Goal: Task Accomplishment & Management: Use online tool/utility

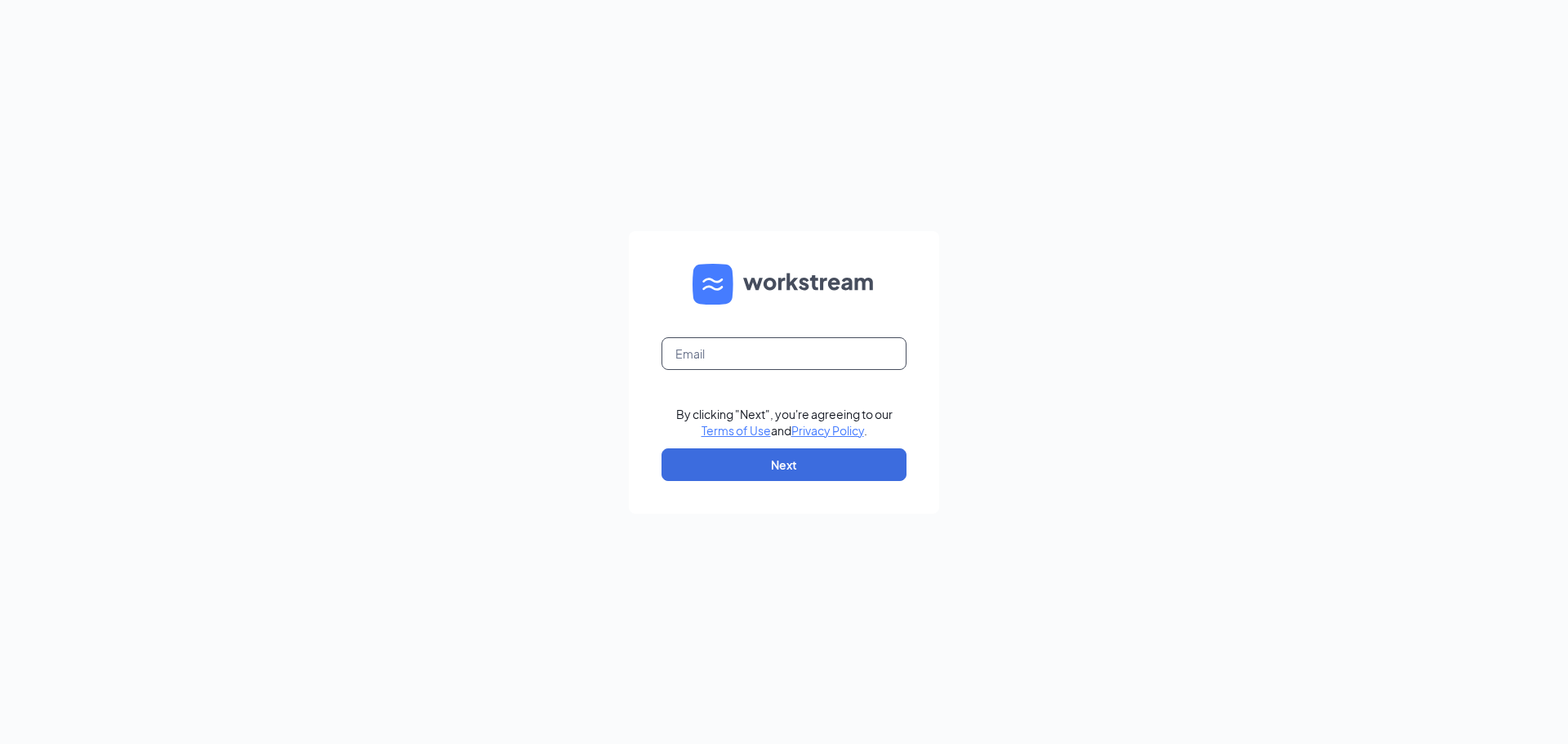
click at [799, 369] on input "text" at bounding box center [784, 353] width 245 height 32
type input "leiabarch@yahoo.com"
click at [831, 458] on button "Next" at bounding box center [784, 464] width 245 height 32
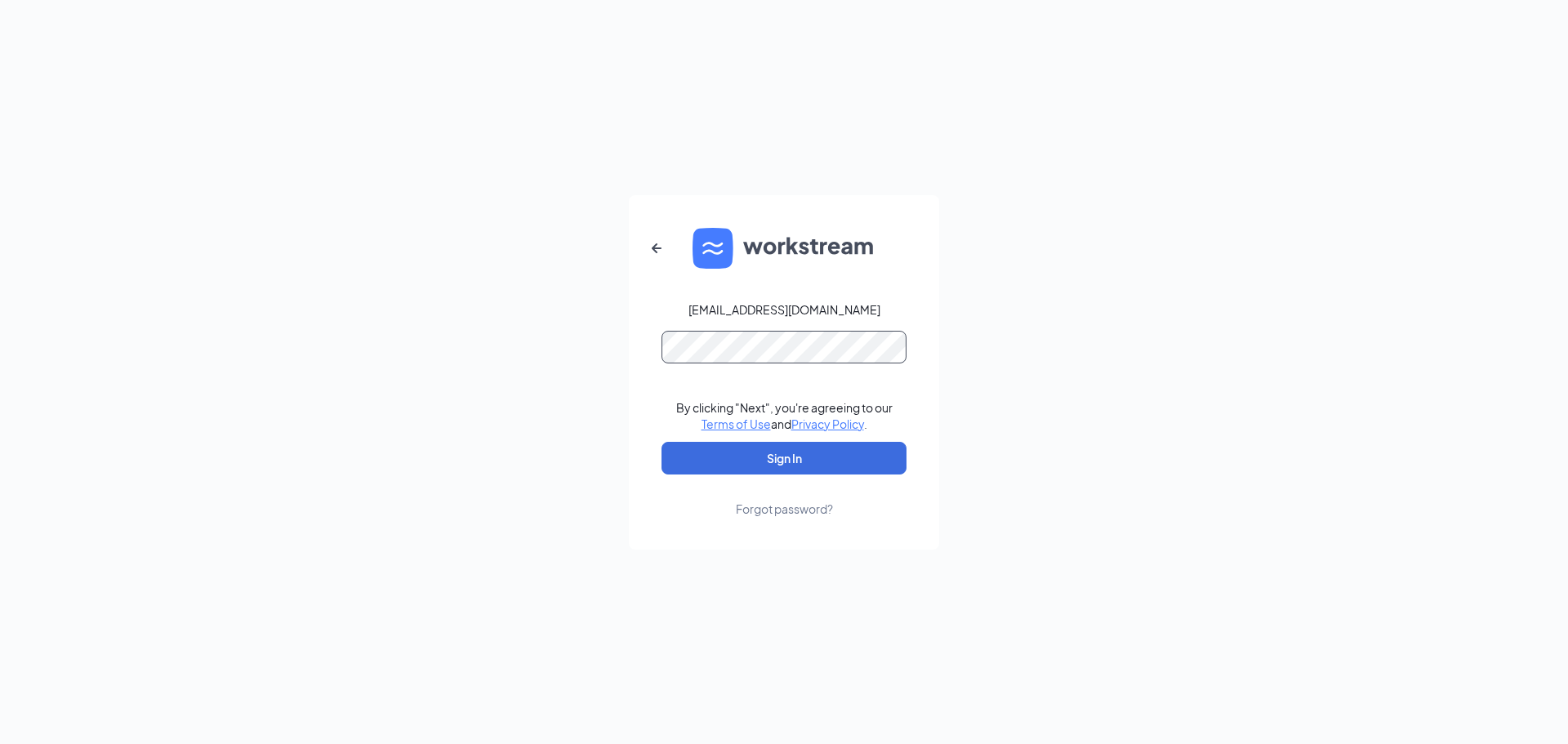
click at [662, 442] on button "Sign In" at bounding box center [784, 458] width 245 height 32
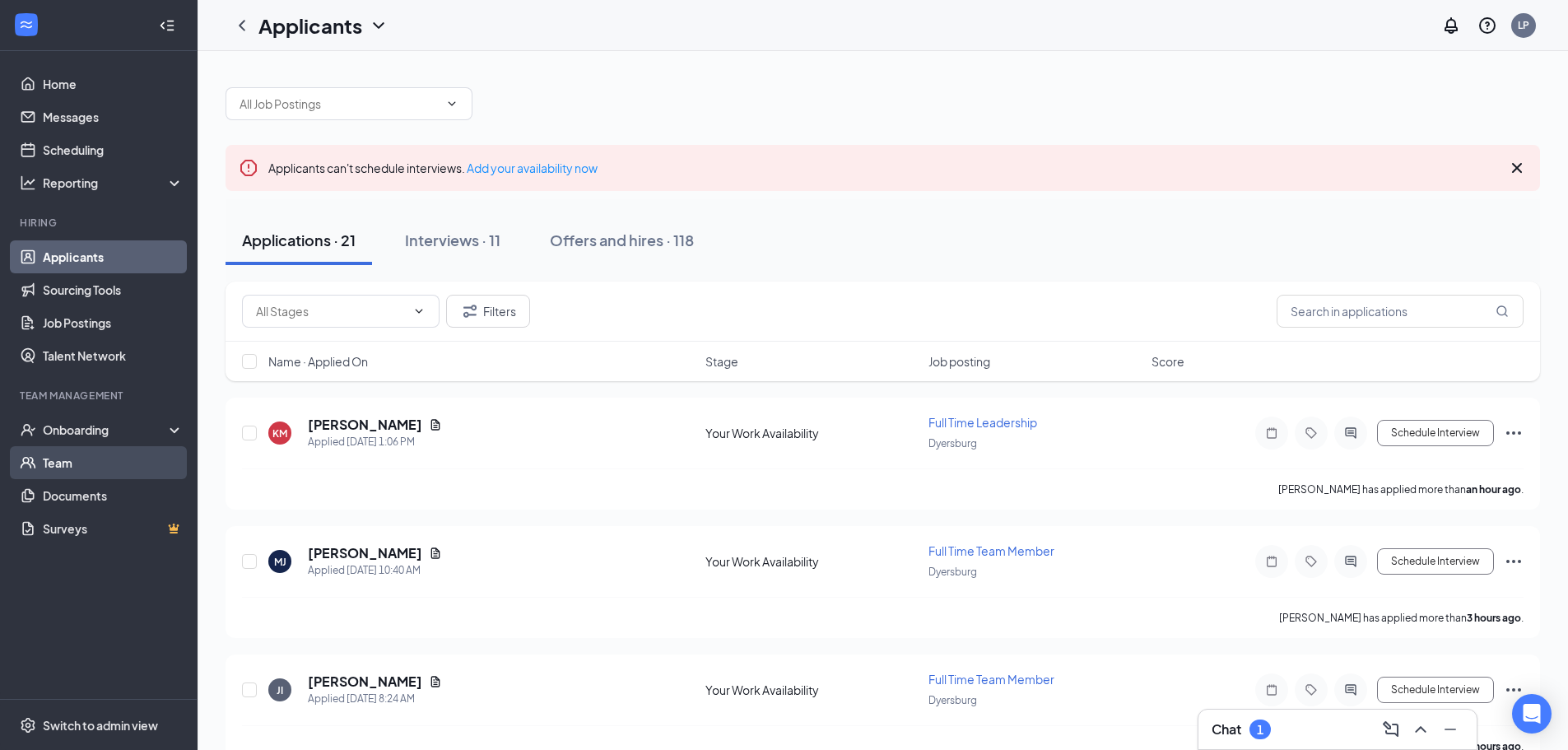
click at [89, 469] on link "Team" at bounding box center [113, 462] width 141 height 33
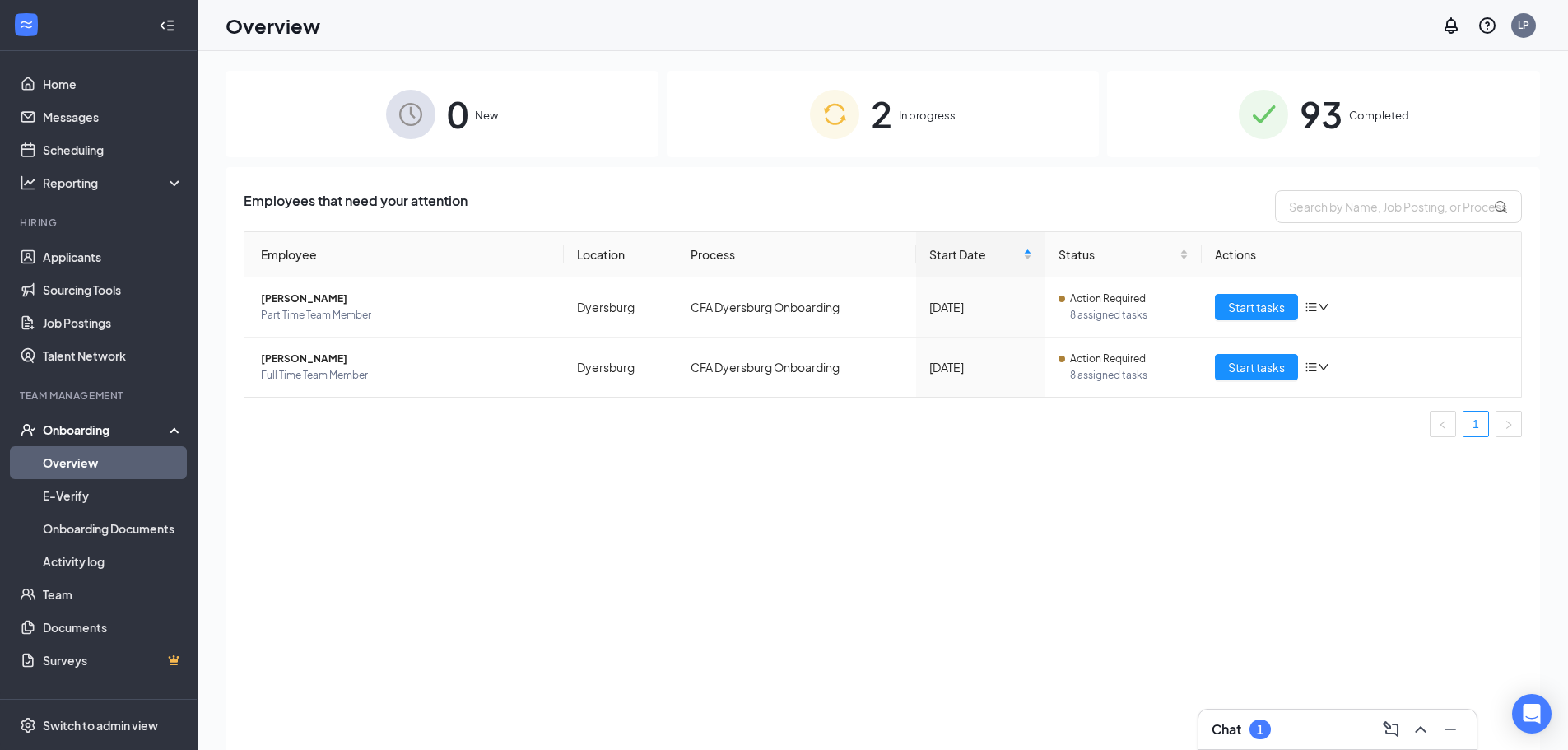
click at [1327, 137] on span "93" at bounding box center [1320, 114] width 43 height 57
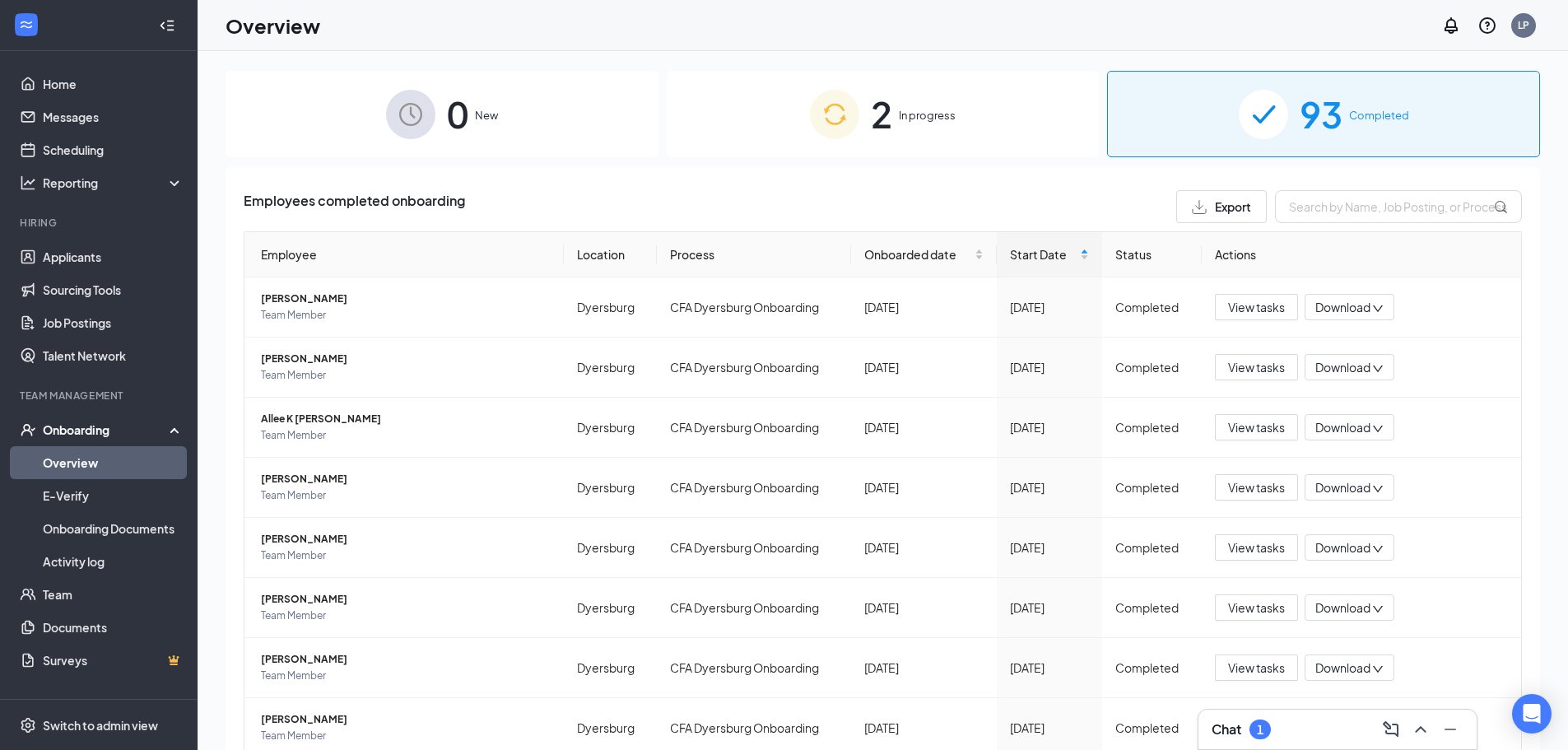
click at [905, 126] on div "2 In progress" at bounding box center [883, 114] width 433 height 86
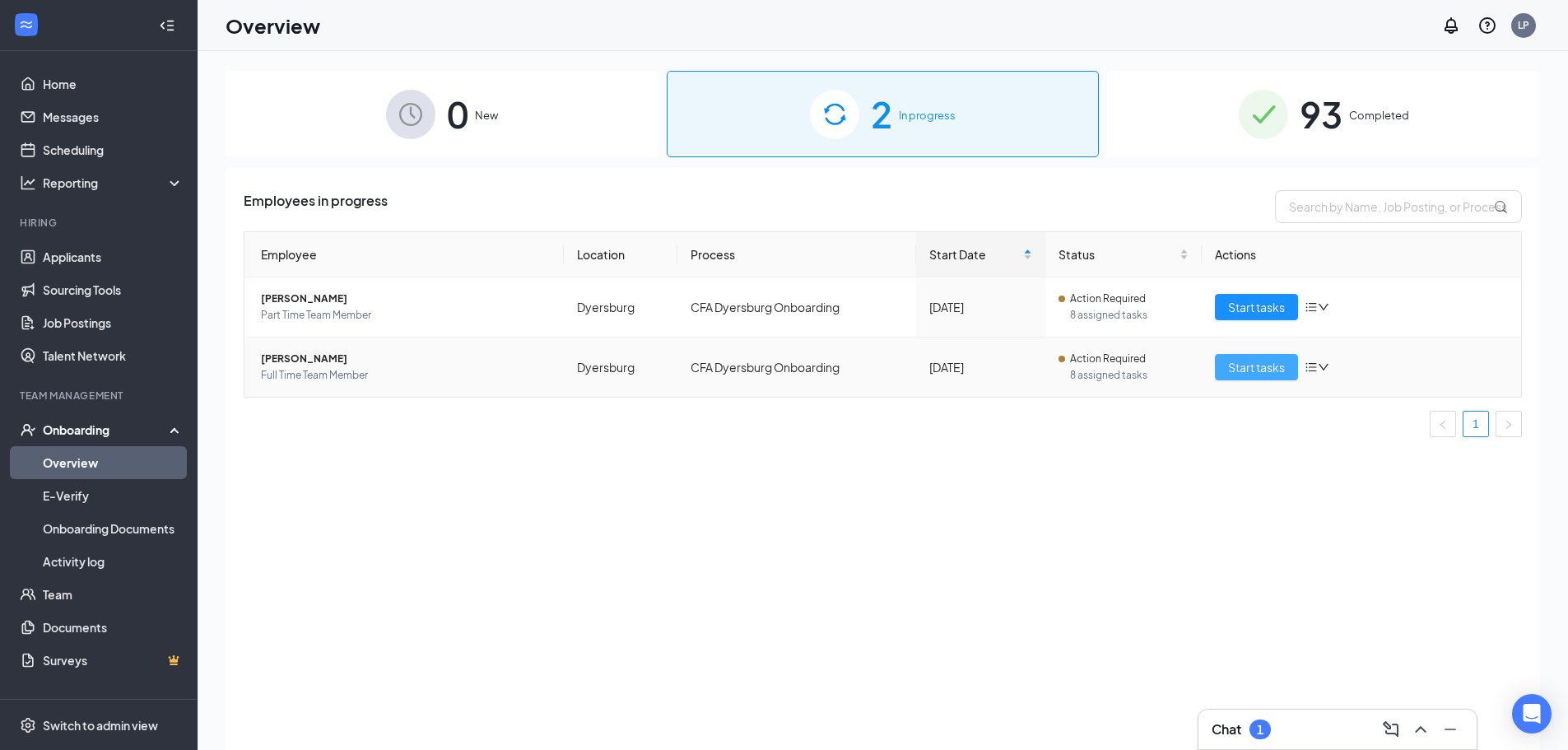
click at [1270, 362] on span "Start tasks" at bounding box center [1257, 367] width 57 height 18
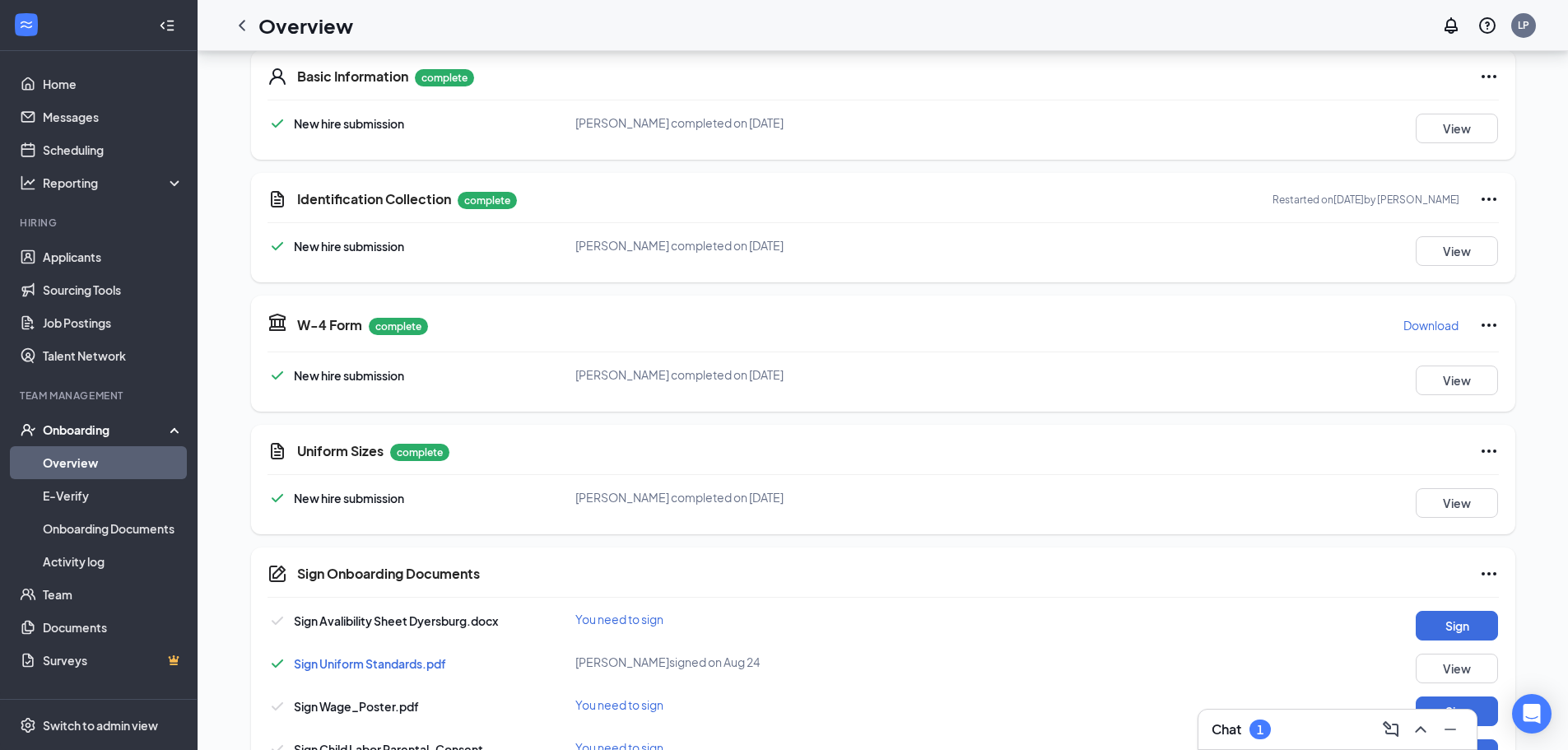
scroll to position [247, 0]
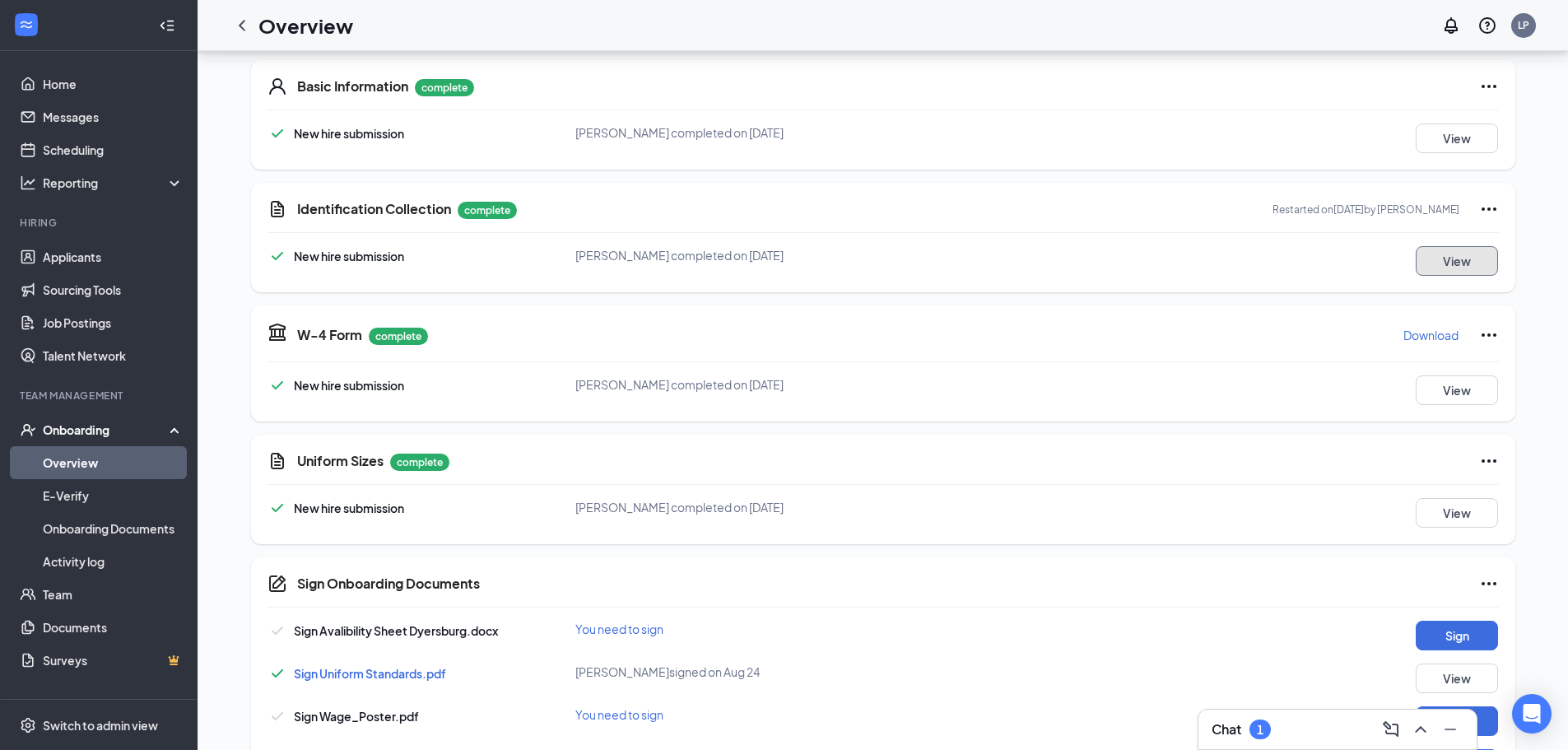
click at [1427, 265] on button "View" at bounding box center [1457, 260] width 82 height 29
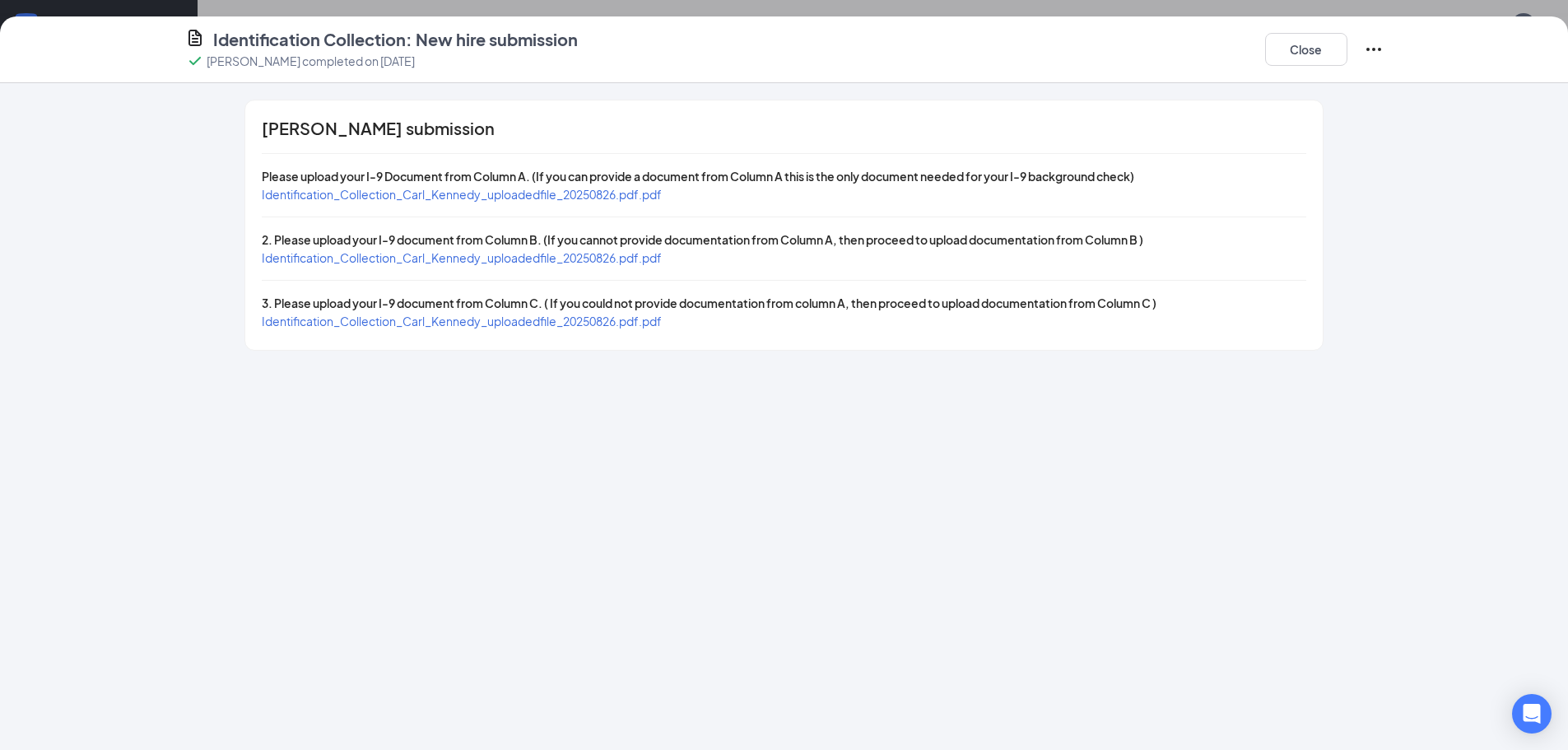
click at [607, 190] on span "Identification_Collection_Carl_Kennedy_uploadedfile_20250826.pdf.pdf" at bounding box center [462, 194] width 400 height 15
click at [512, 254] on span "Identification_Collection_Carl_Kennedy_uploadedfile_20250826.pdf.pdf" at bounding box center [462, 258] width 400 height 15
click at [502, 320] on span "Identification_Collection_Carl_Kennedy_uploadedfile_20250826.pdf.pdf" at bounding box center [462, 321] width 400 height 15
click at [531, 203] on div "Identification_Collection_Carl_Kennedy_uploadedfile_20250826.pdf.pdf" at bounding box center [462, 194] width 400 height 18
click at [541, 191] on span "Identification_Collection_Carl_Kennedy_uploadedfile_20250826.pdf.pdf" at bounding box center [462, 194] width 400 height 15
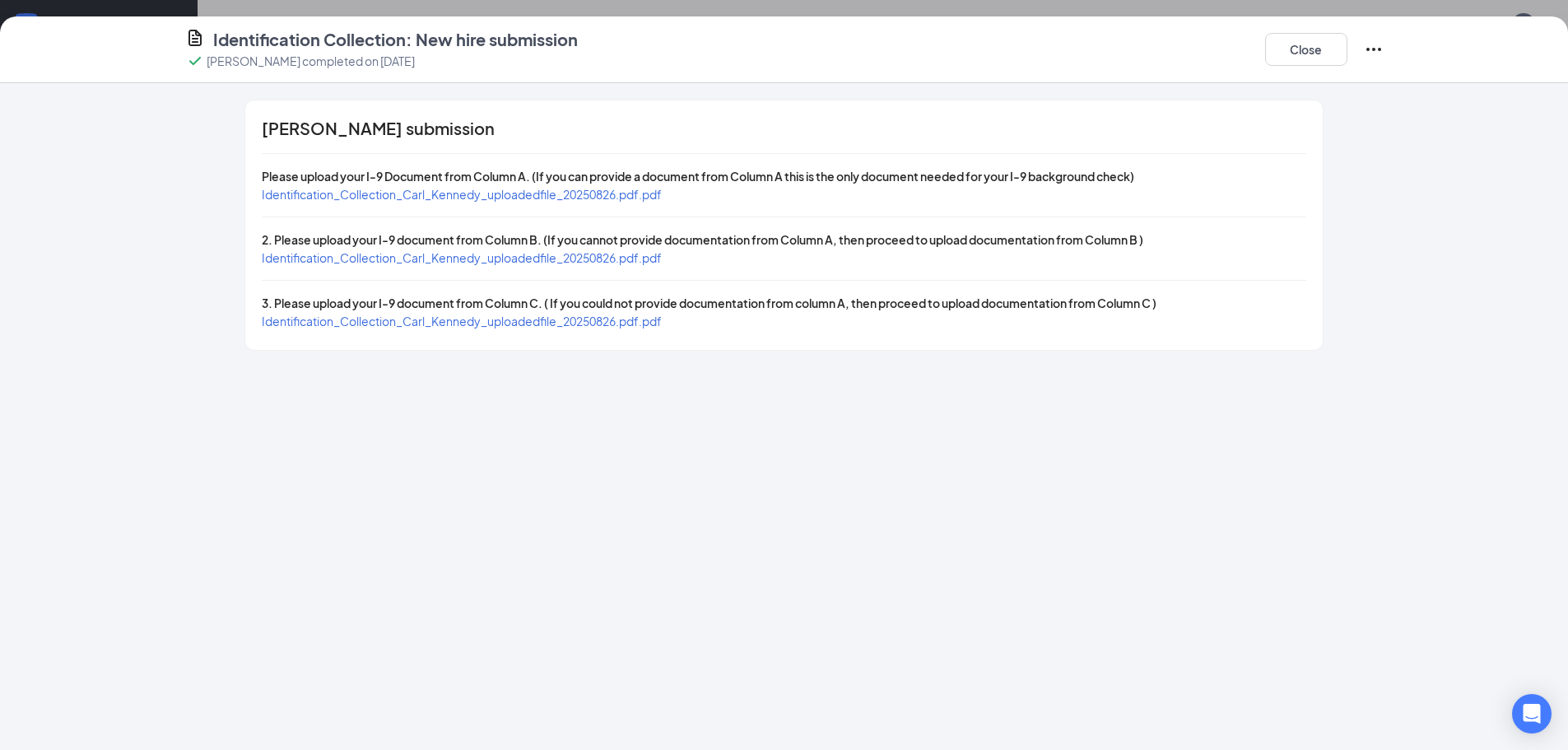
click at [639, 255] on span "Identification_Collection_Carl_Kennedy_uploadedfile_20250826.pdf.pdf" at bounding box center [462, 258] width 400 height 15
click at [637, 325] on span "Identification_Collection_Carl_Kennedy_uploadedfile_20250826.pdf.pdf" at bounding box center [462, 321] width 400 height 15
click at [611, 193] on span "Identification_Collection_Carl_Kennedy_uploadedfile_20250826.pdf.pdf" at bounding box center [462, 194] width 400 height 15
click at [556, 259] on span "Identification_Collection_Carl_Kennedy_uploadedfile_20250826.pdf.pdf" at bounding box center [462, 258] width 400 height 15
click at [654, 319] on span "Identification_Collection_Carl_Kennedy_uploadedfile_20250826.pdf.pdf" at bounding box center [462, 321] width 400 height 15
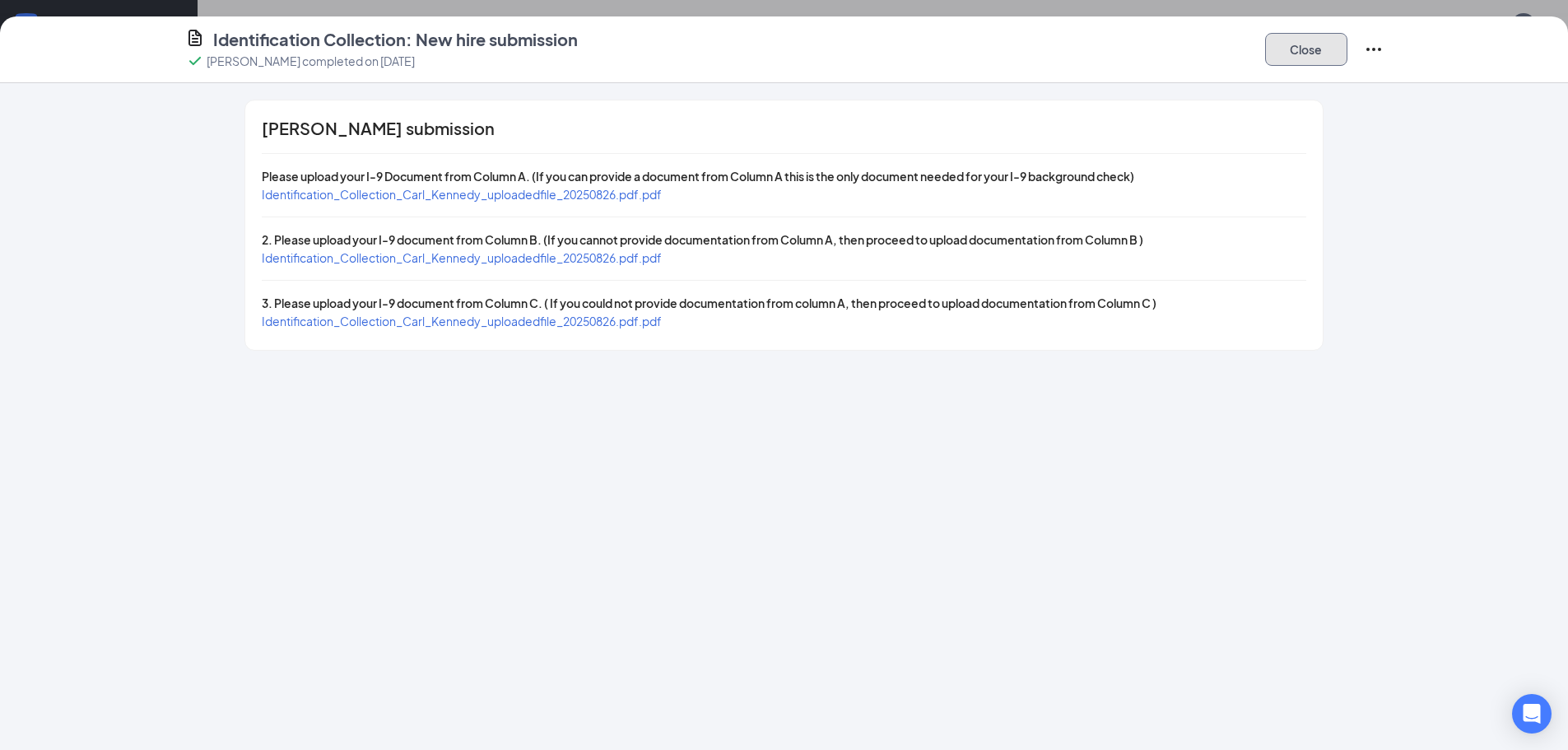
click at [1293, 40] on button "Close" at bounding box center [1306, 49] width 82 height 33
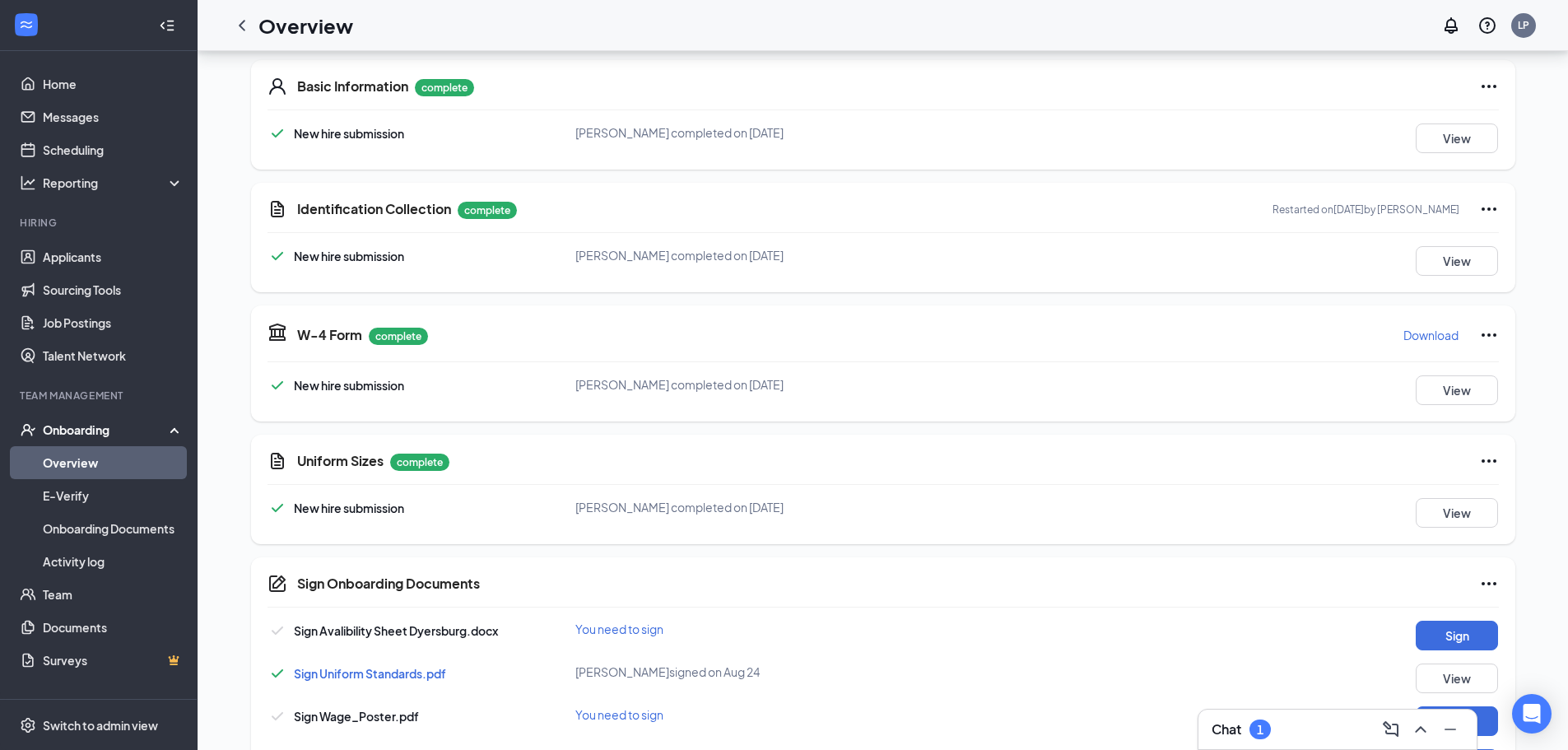
click at [1483, 212] on icon "Ellipses" at bounding box center [1489, 209] width 20 height 20
click at [1531, 236] on span "Restart" at bounding box center [1520, 243] width 39 height 17
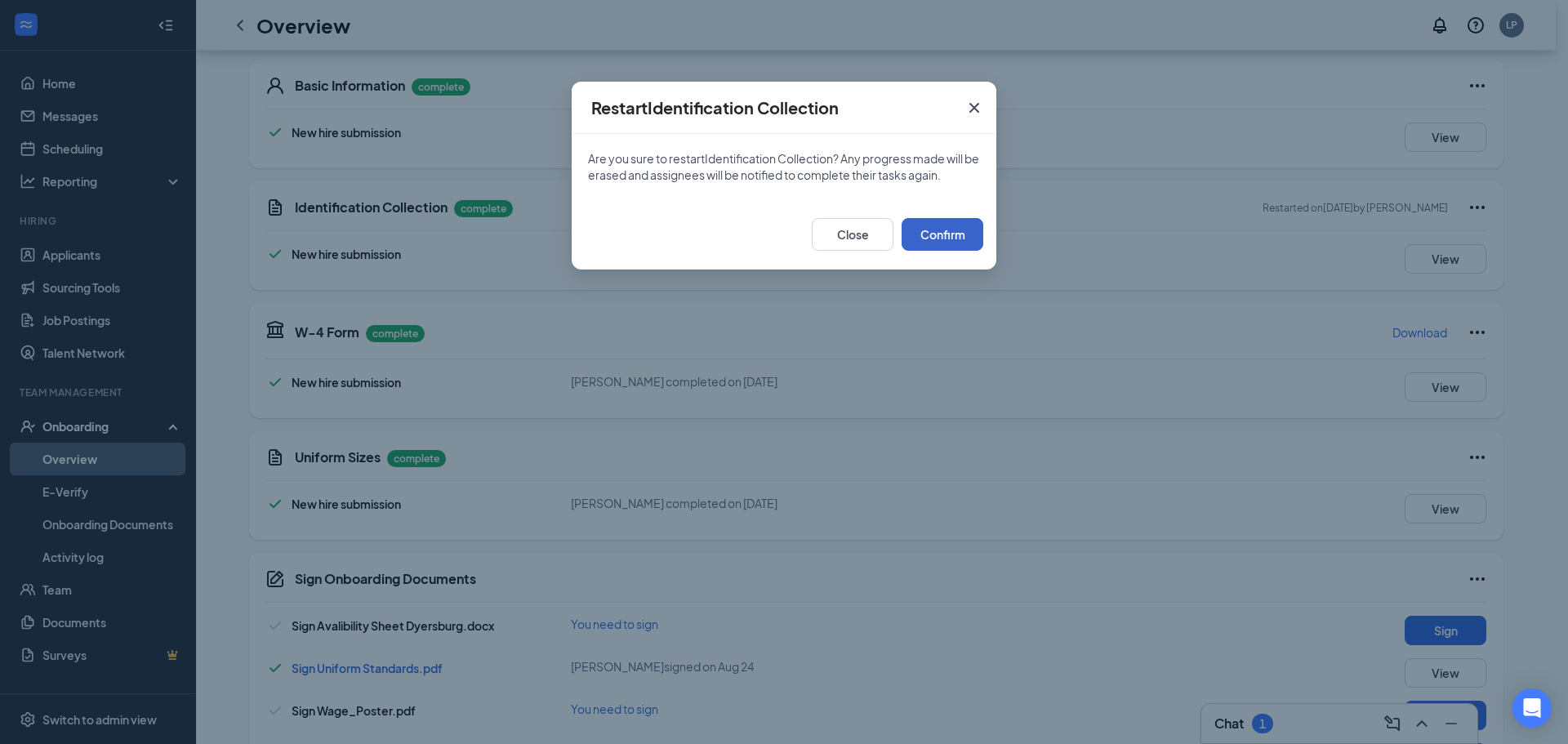
click at [940, 224] on button "Confirm" at bounding box center [942, 234] width 81 height 32
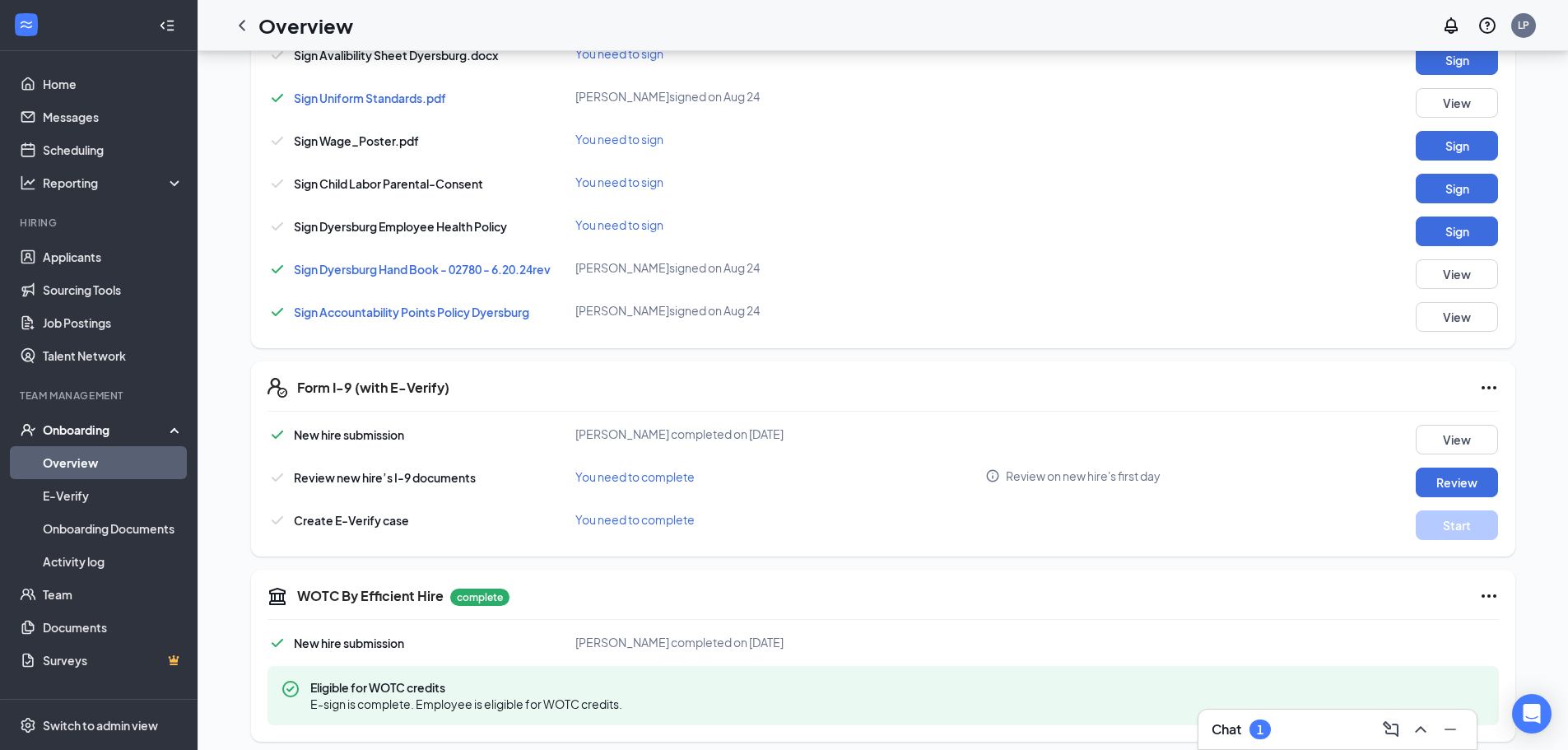
scroll to position [824, 0]
click at [1437, 434] on button "View" at bounding box center [1457, 439] width 82 height 29
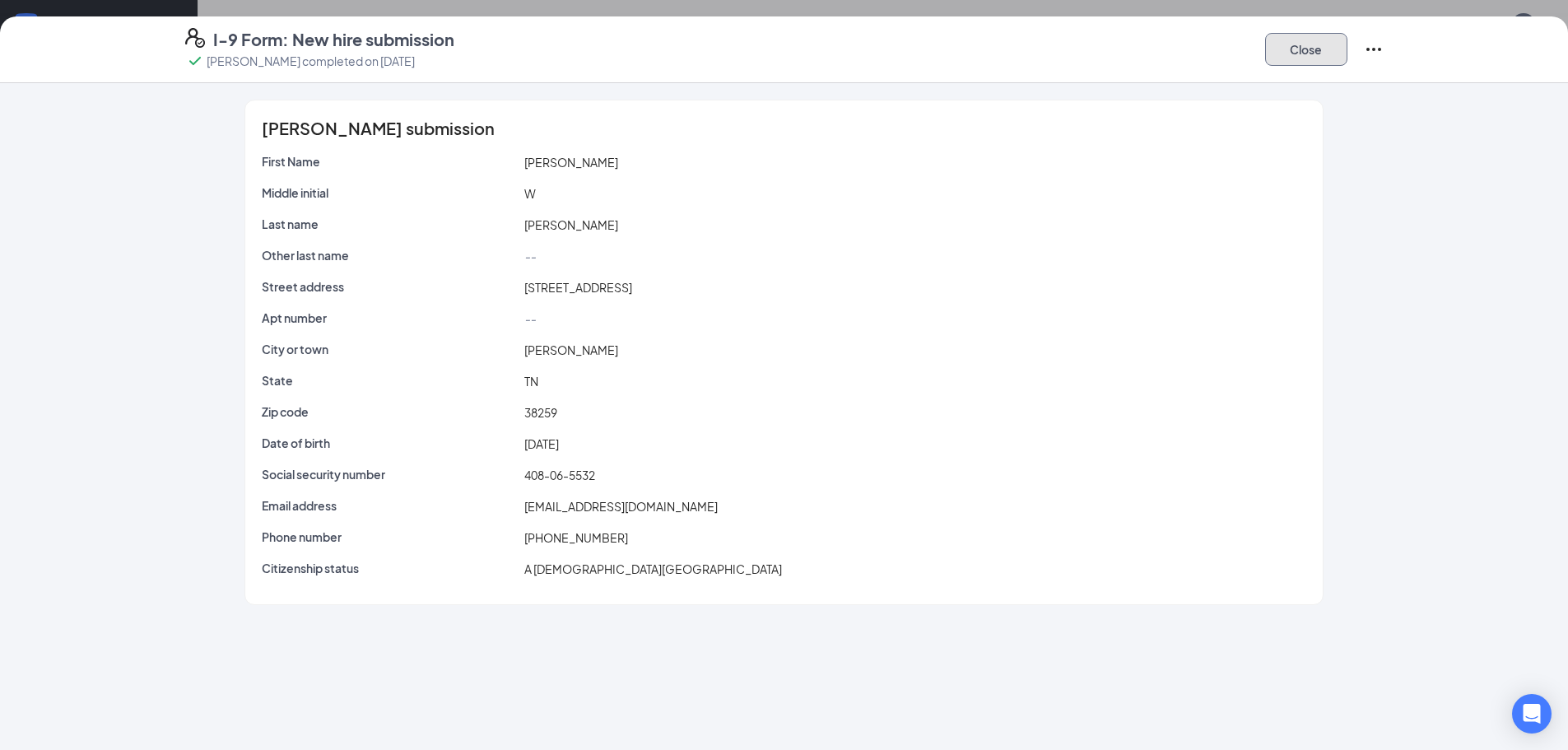
click at [1304, 58] on button "Close" at bounding box center [1306, 49] width 82 height 33
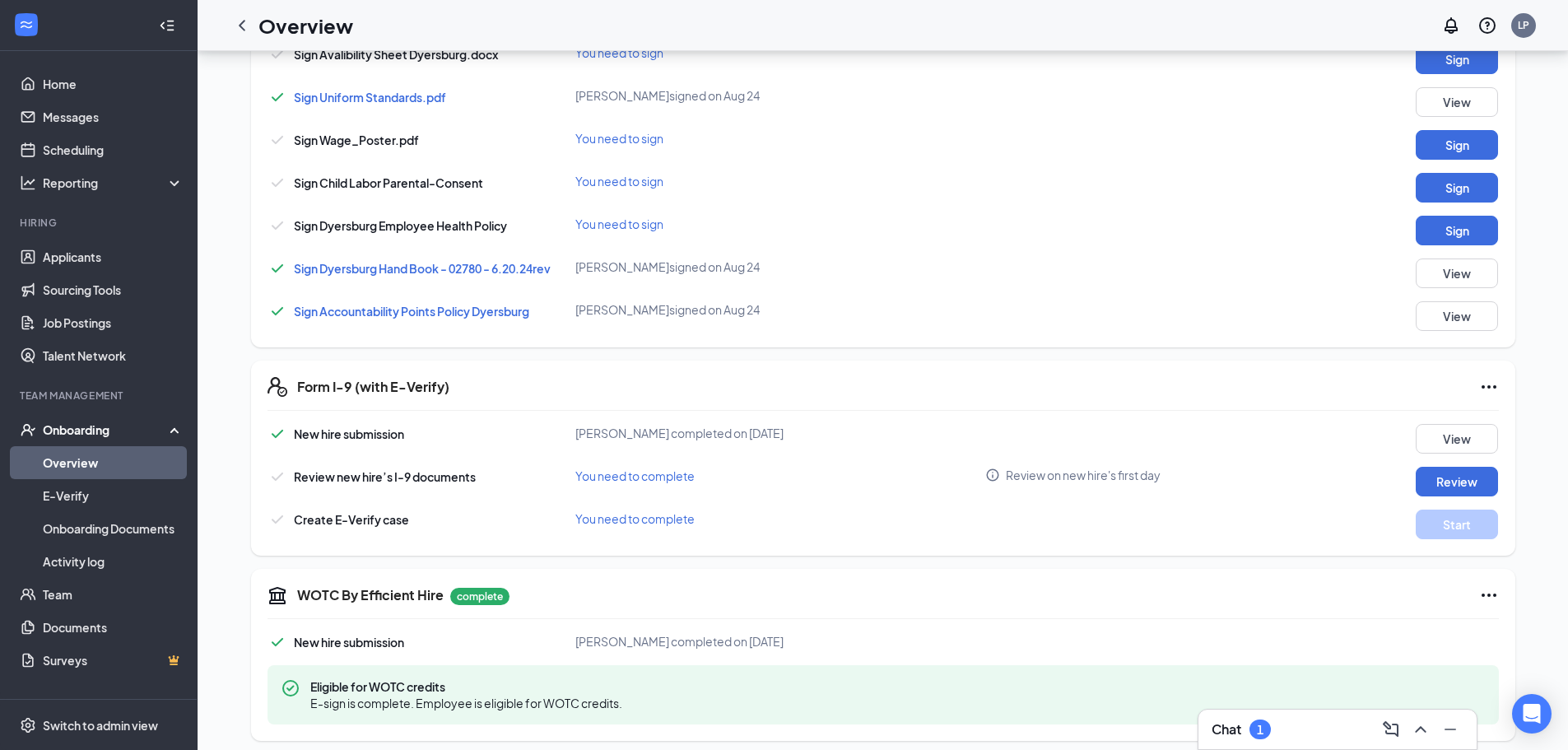
click at [1488, 383] on icon "Ellipses" at bounding box center [1489, 388] width 20 height 20
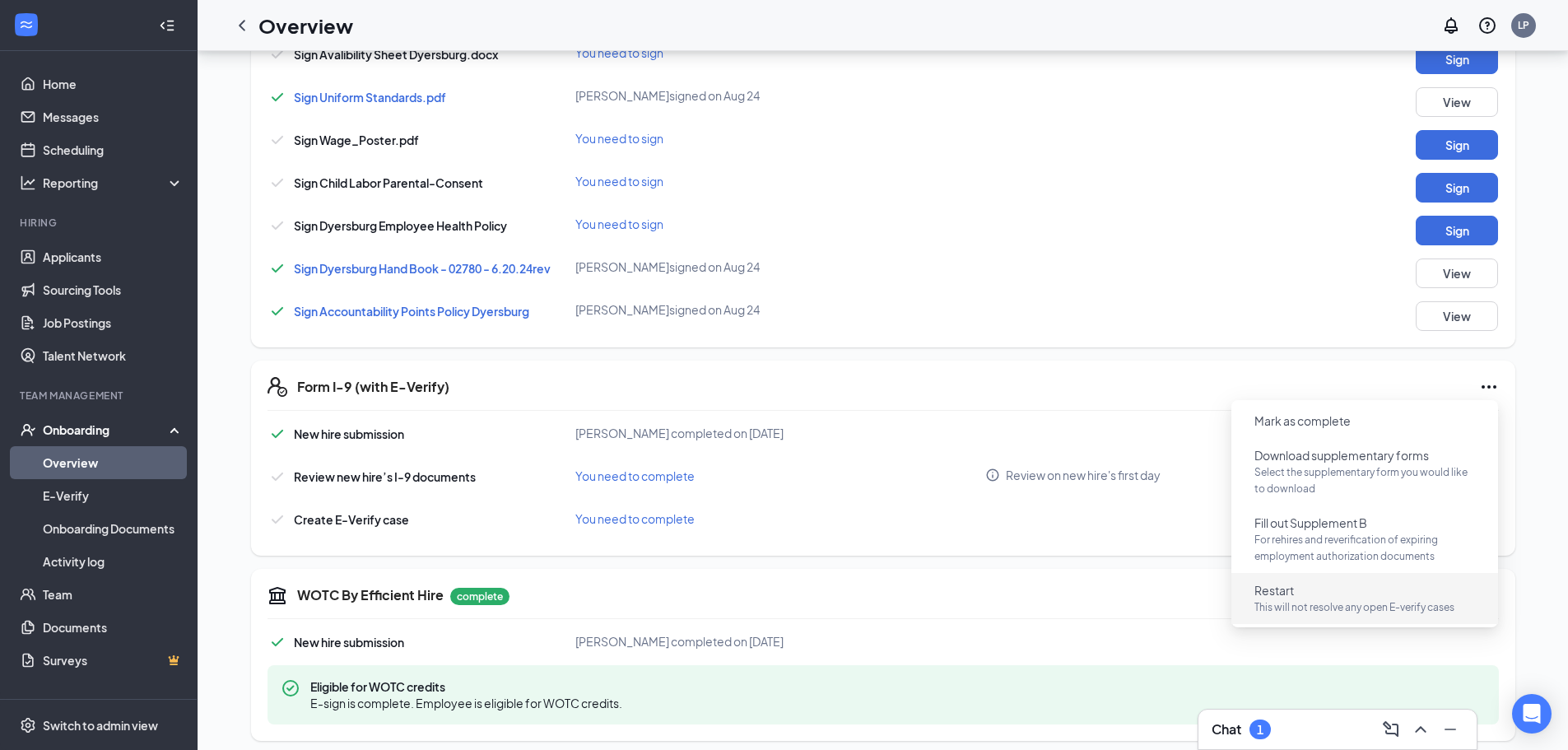
click at [1331, 599] on p "This will not resolve any open E-verify cases" at bounding box center [1365, 608] width 221 height 17
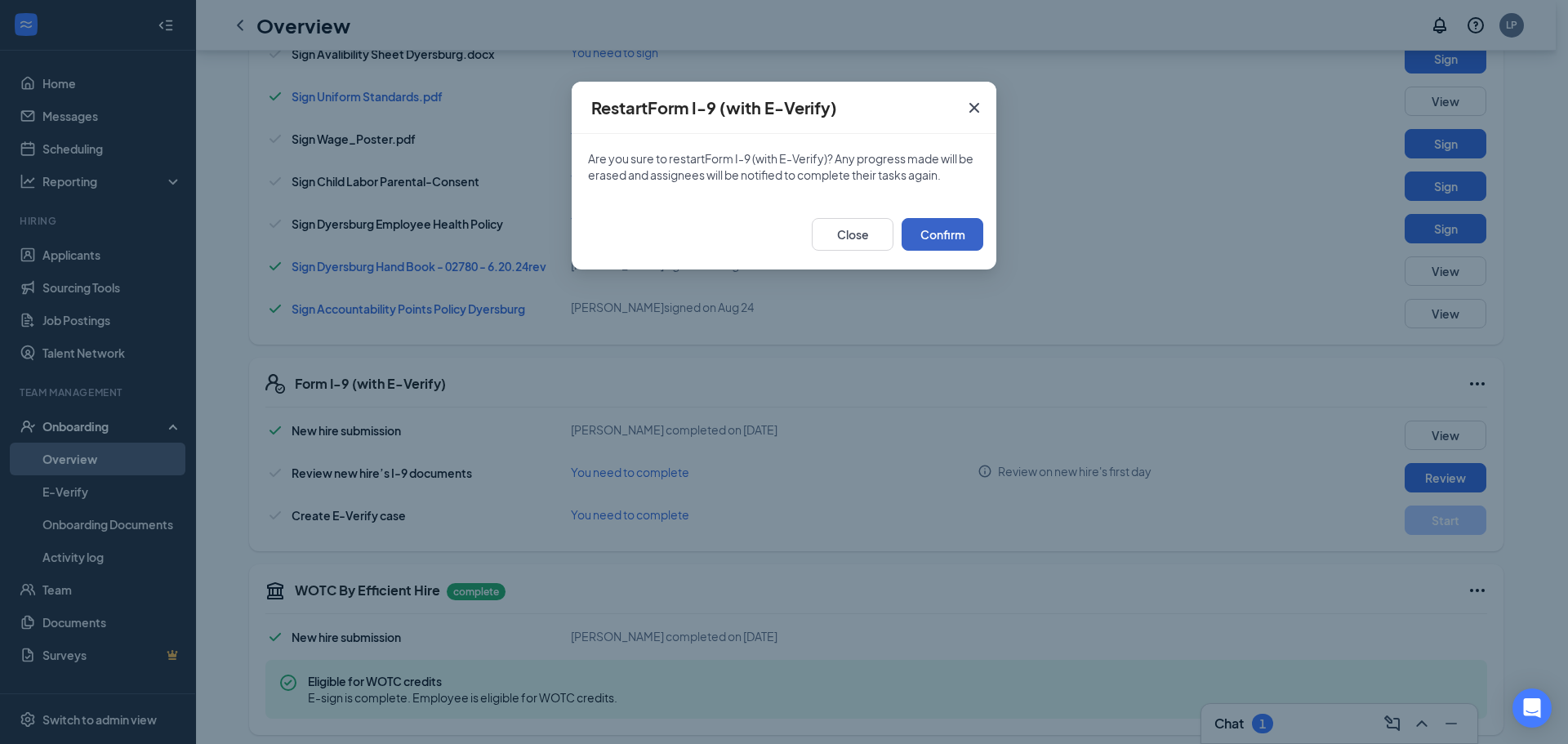
click at [940, 240] on button "Confirm" at bounding box center [942, 234] width 81 height 32
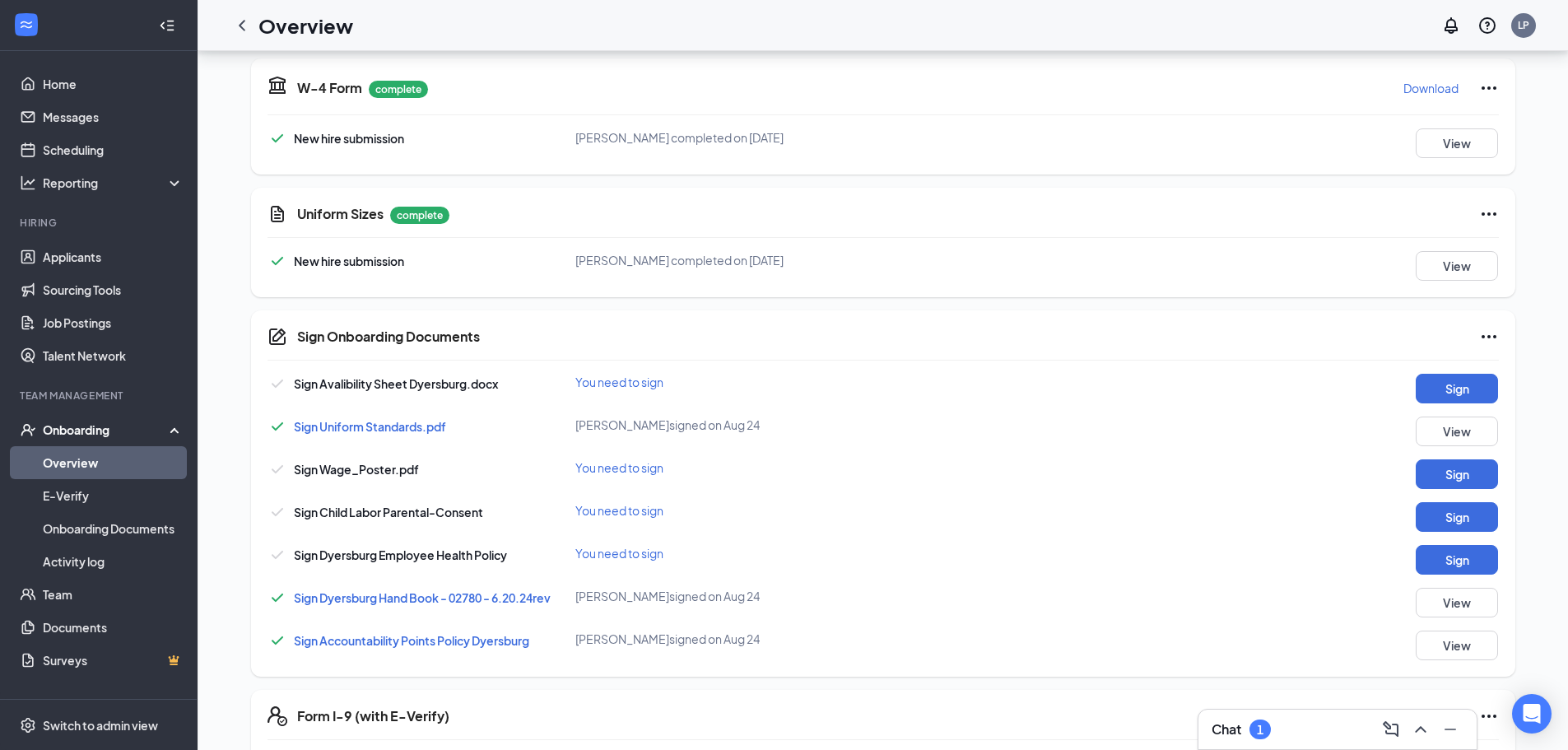
scroll to position [0, 0]
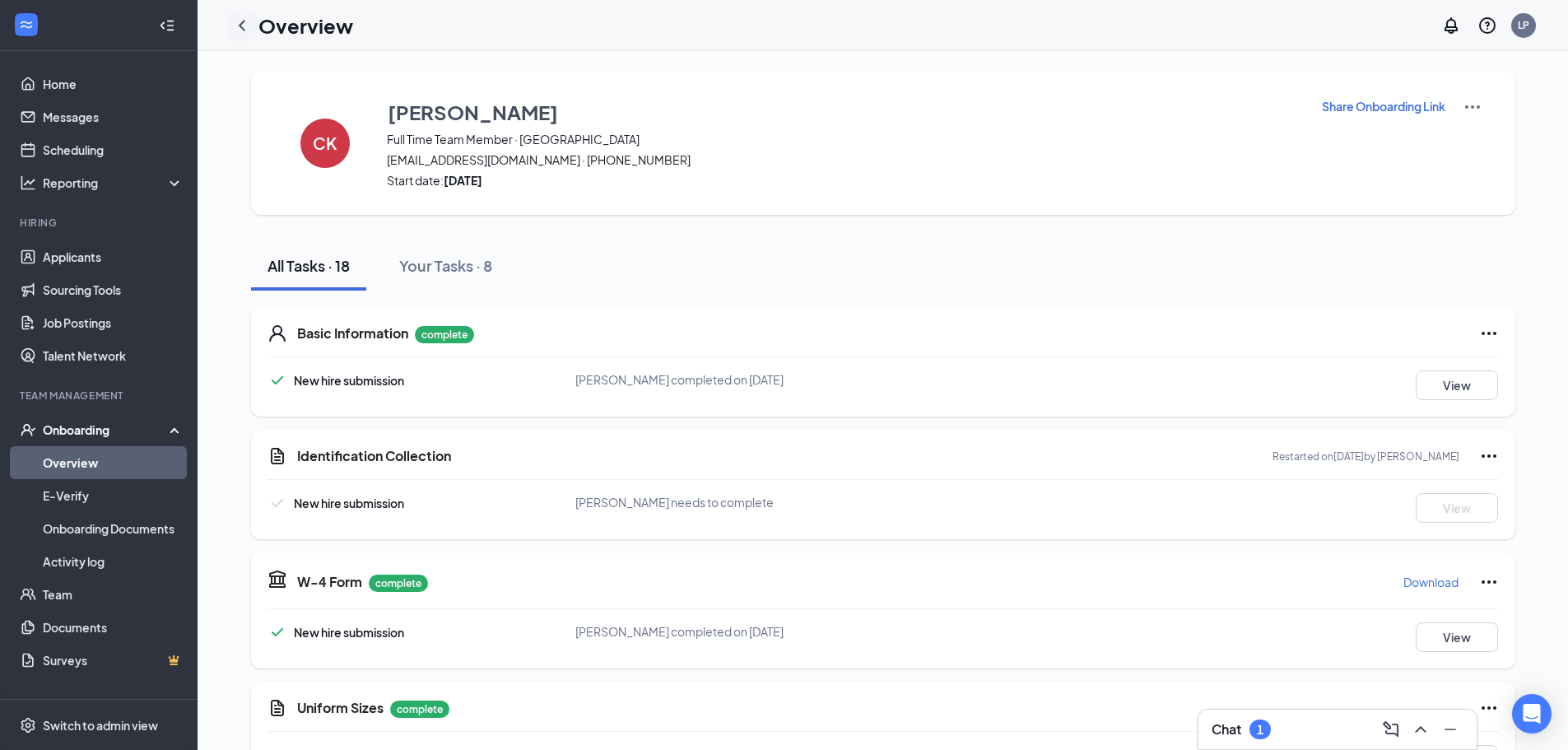
click at [244, 27] on icon "ChevronLeft" at bounding box center [242, 26] width 20 height 20
